Goal: Task Accomplishment & Management: Manage account settings

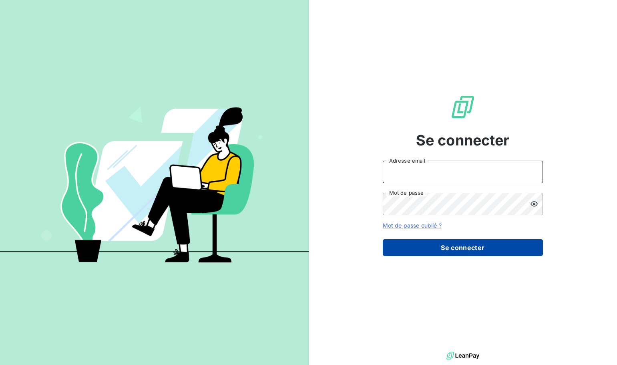
type input "[EMAIL_ADDRESS][DOMAIN_NAME]"
click at [448, 248] on button "Se connecter" at bounding box center [463, 247] width 160 height 17
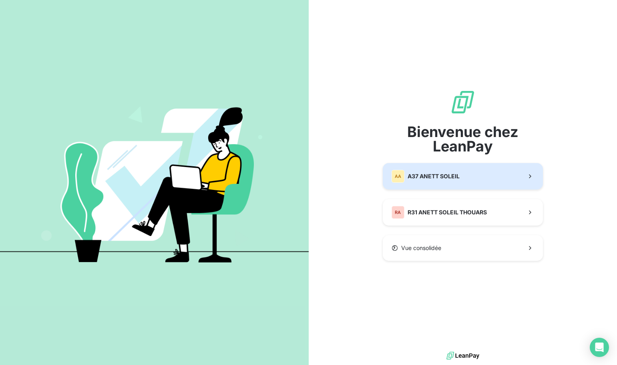
click at [464, 180] on button "AA A37 ANETT SOLEIL" at bounding box center [463, 176] width 160 height 26
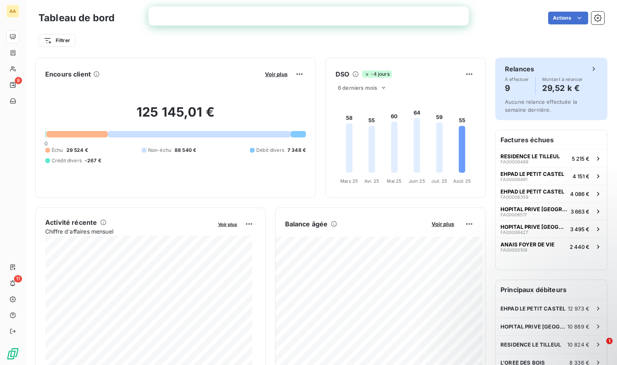
click at [557, 84] on h4 "29,52 k €" at bounding box center [562, 88] width 41 height 13
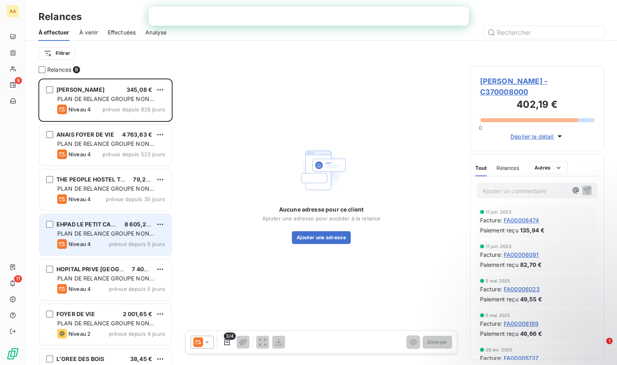
click at [133, 234] on span "PLAN DE RELANCE GROUPE NON AUTOMATIQUE" at bounding box center [105, 237] width 97 height 15
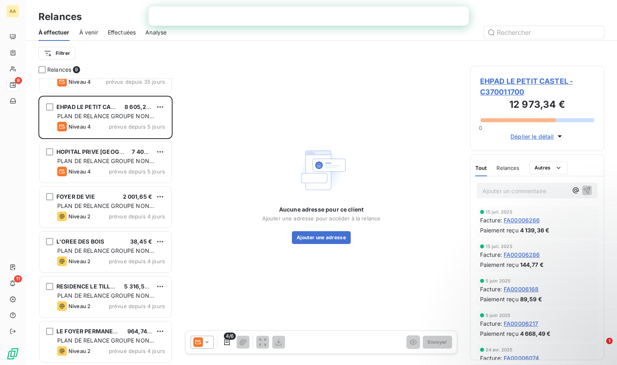
click at [560, 135] on icon "button" at bounding box center [560, 136] width 4 height 2
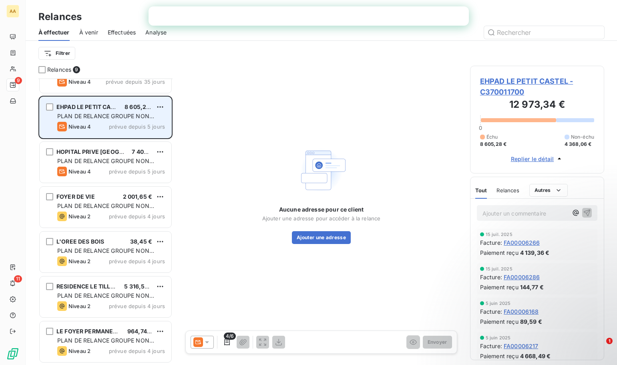
click at [108, 127] on div "Niveau 4 prévue depuis 5 jours" at bounding box center [111, 127] width 108 height 10
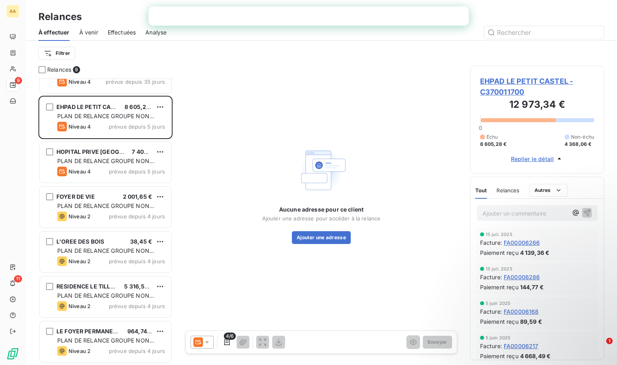
click at [207, 342] on icon at bounding box center [207, 342] width 4 height 2
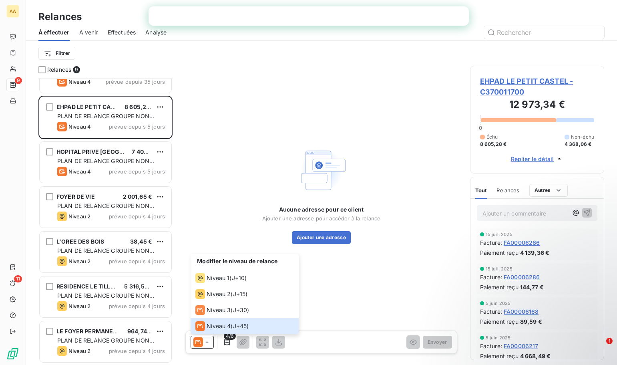
click at [220, 204] on div "Aucune adresse pour ce client Ajouter une adresse pour accéder à la relance Ajo…" at bounding box center [321, 194] width 278 height 257
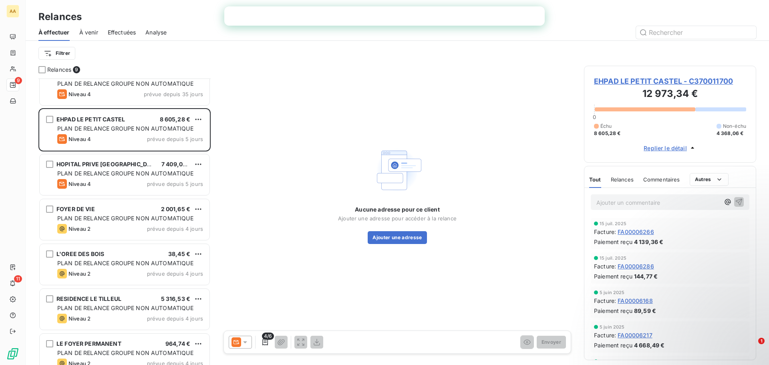
scroll to position [118, 0]
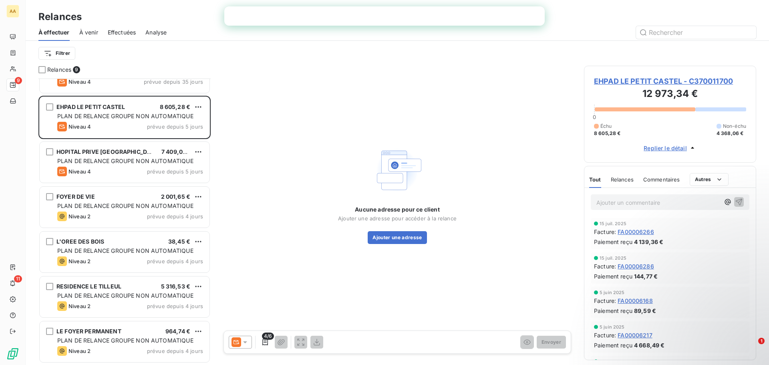
click at [246, 343] on icon at bounding box center [245, 342] width 8 height 8
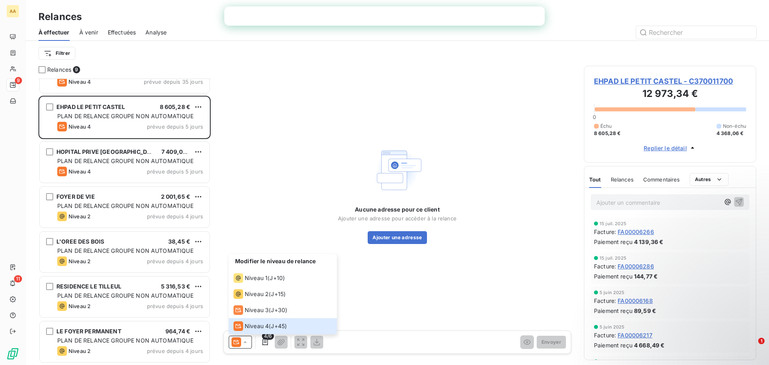
click at [240, 226] on div "Aucune adresse pour ce client Ajouter une adresse pour accéder à la relance Ajo…" at bounding box center [397, 194] width 354 height 257
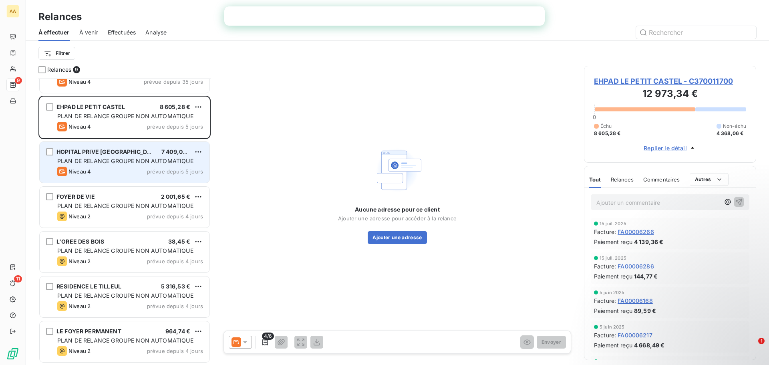
click at [125, 158] on span "PLAN DE RELANCE GROUPE NON AUTOMATIQUE" at bounding box center [125, 160] width 136 height 7
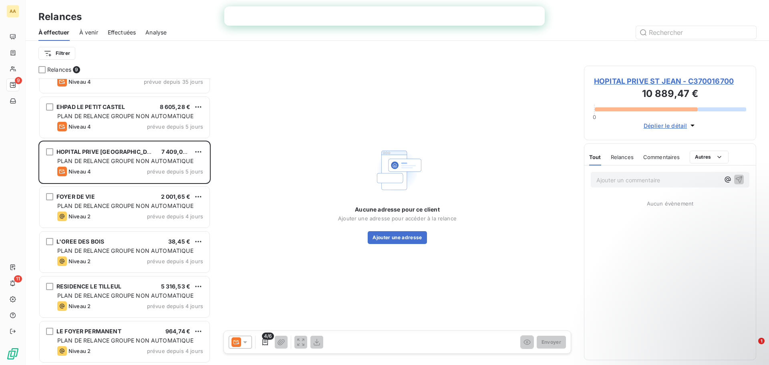
click at [617, 124] on icon "button" at bounding box center [693, 125] width 8 height 8
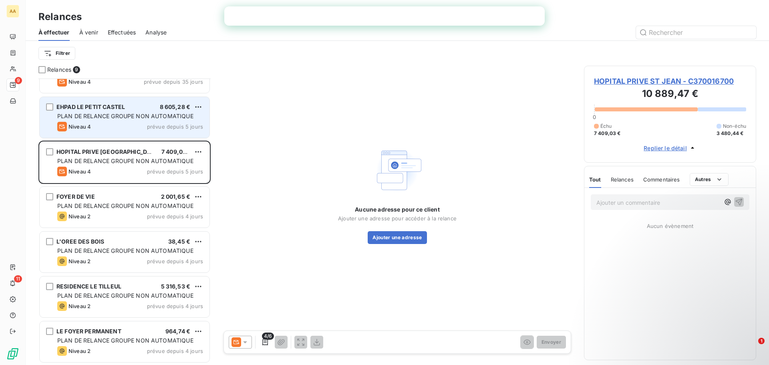
click at [111, 119] on div "PLAN DE RELANCE GROUPE NON AUTOMATIQUE" at bounding box center [130, 116] width 146 height 8
